Goal: Task Accomplishment & Management: Manage account settings

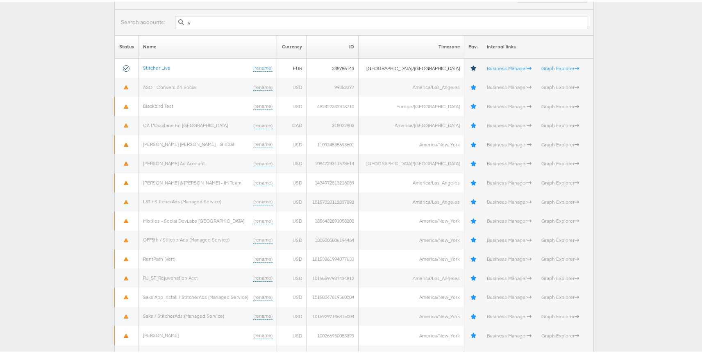
scroll to position [130, 0]
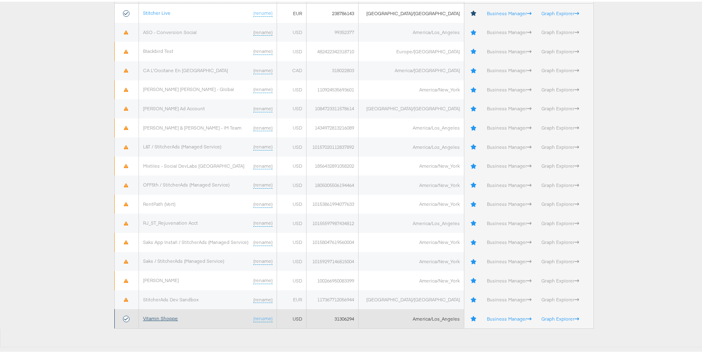
type input "v"
click at [155, 315] on link "Vitamin Shoppe" at bounding box center [160, 316] width 35 height 6
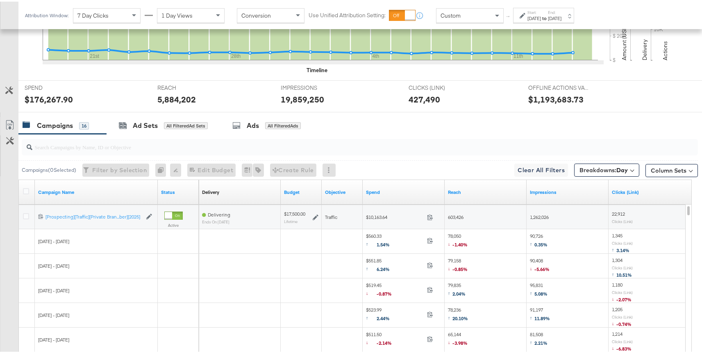
scroll to position [386, 0]
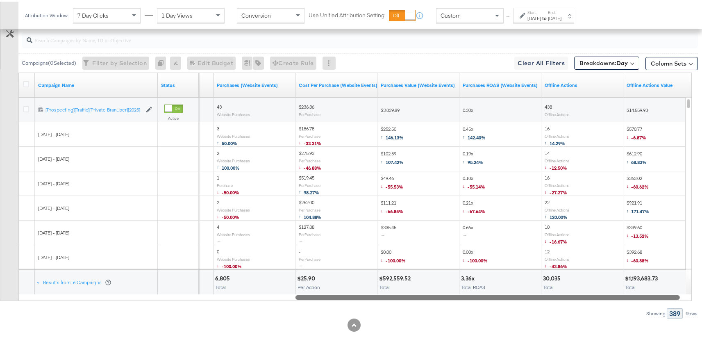
drag, startPoint x: 391, startPoint y: 297, endPoint x: 666, endPoint y: 310, distance: 275.2
click at [666, 310] on div "Campaigns ( 0 Selected) Filter by Selection Filter 0 campaigns 0 Rename 0 campa…" at bounding box center [349, 170] width 698 height 291
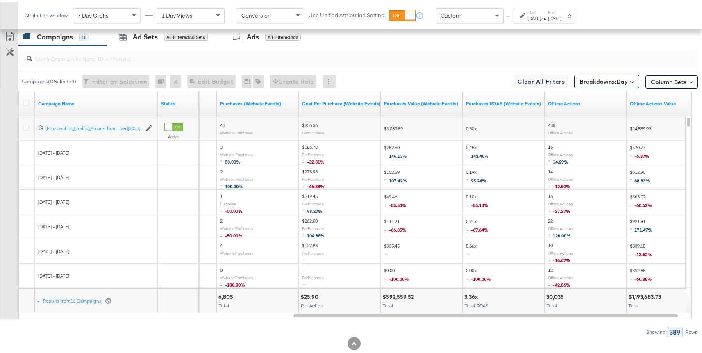
scroll to position [360, 0]
